Goal: Information Seeking & Learning: Learn about a topic

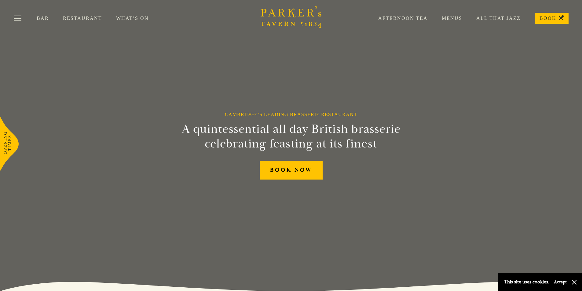
click at [452, 18] on link "Menus" at bounding box center [445, 18] width 35 height 6
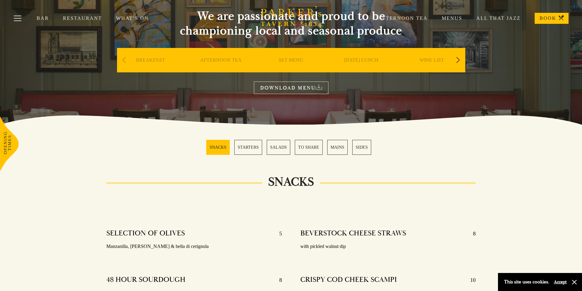
scroll to position [61, 0]
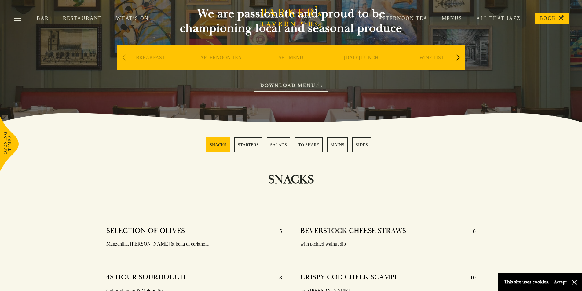
click at [562, 278] on div "This site uses cookies. Accept" at bounding box center [535, 282] width 63 height 9
click at [562, 280] on button "Accept" at bounding box center [560, 282] width 13 height 6
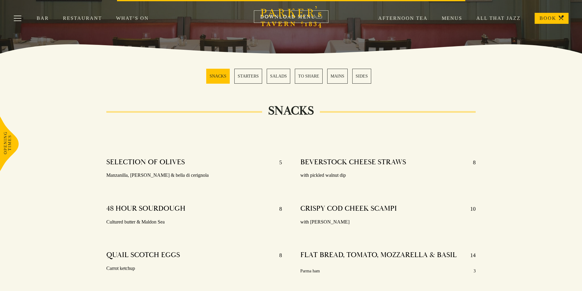
scroll to position [153, 0]
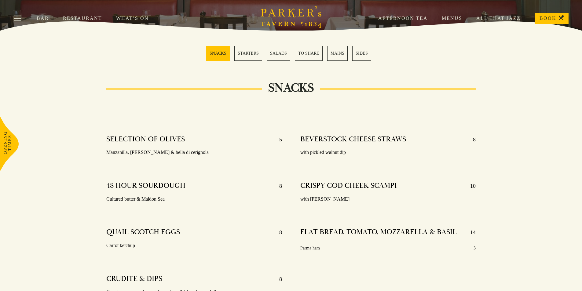
click at [338, 55] on link "MAINS" at bounding box center [337, 53] width 20 height 15
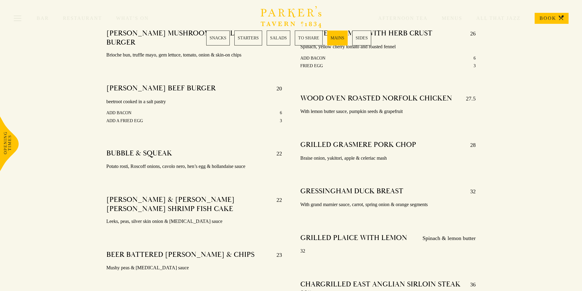
scroll to position [1063, 0]
